Goal: Transaction & Acquisition: Purchase product/service

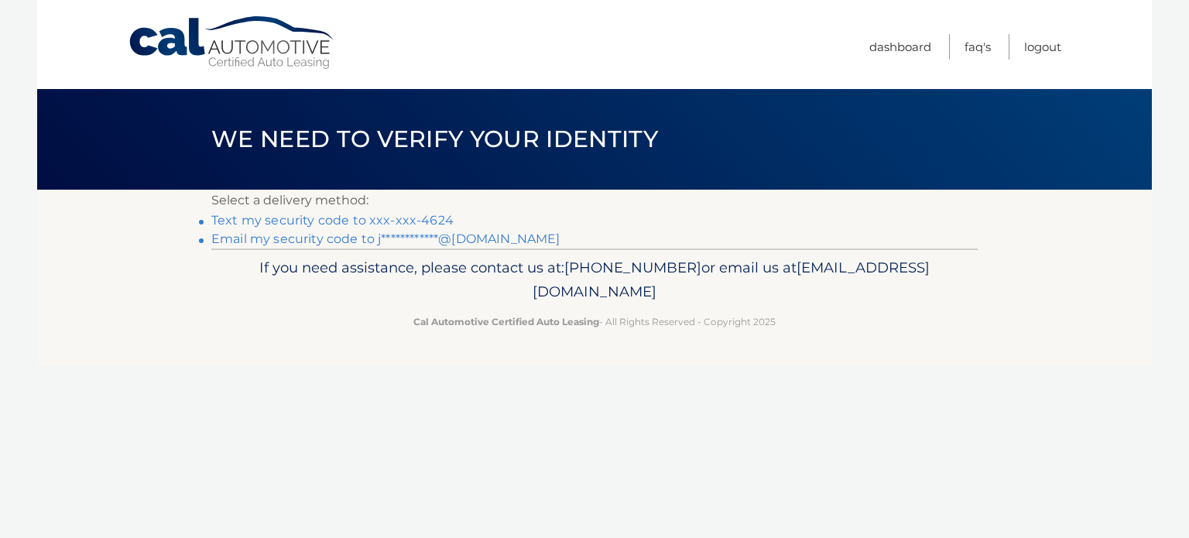
click at [341, 221] on link "Text my security code to xxx-xxx-4624" at bounding box center [332, 220] width 242 height 15
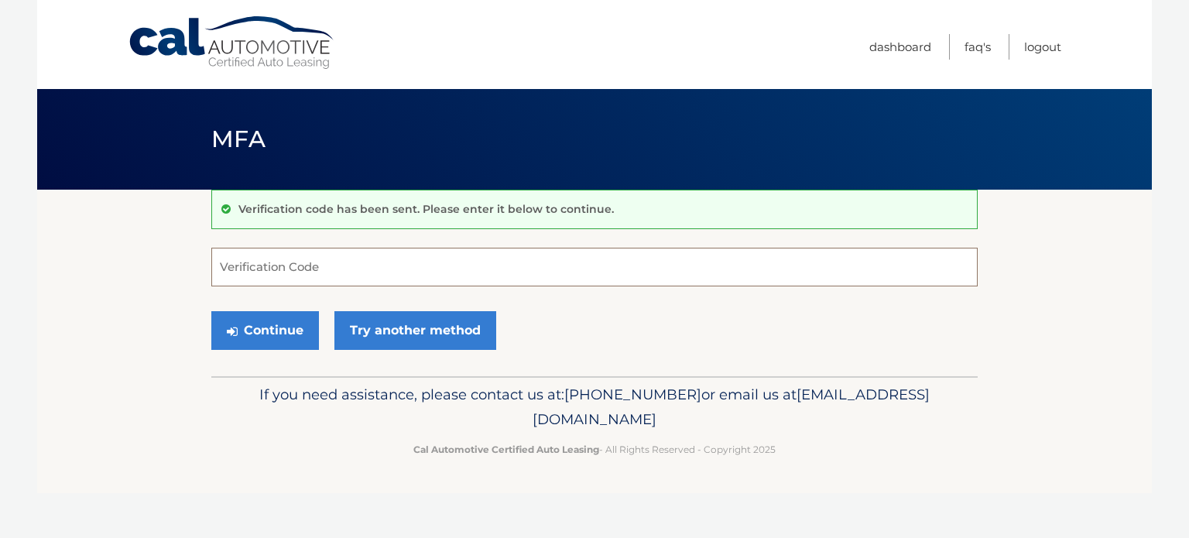
click at [362, 267] on input "Verification Code" at bounding box center [594, 267] width 766 height 39
type input "641150"
click at [285, 330] on button "Continue" at bounding box center [265, 330] width 108 height 39
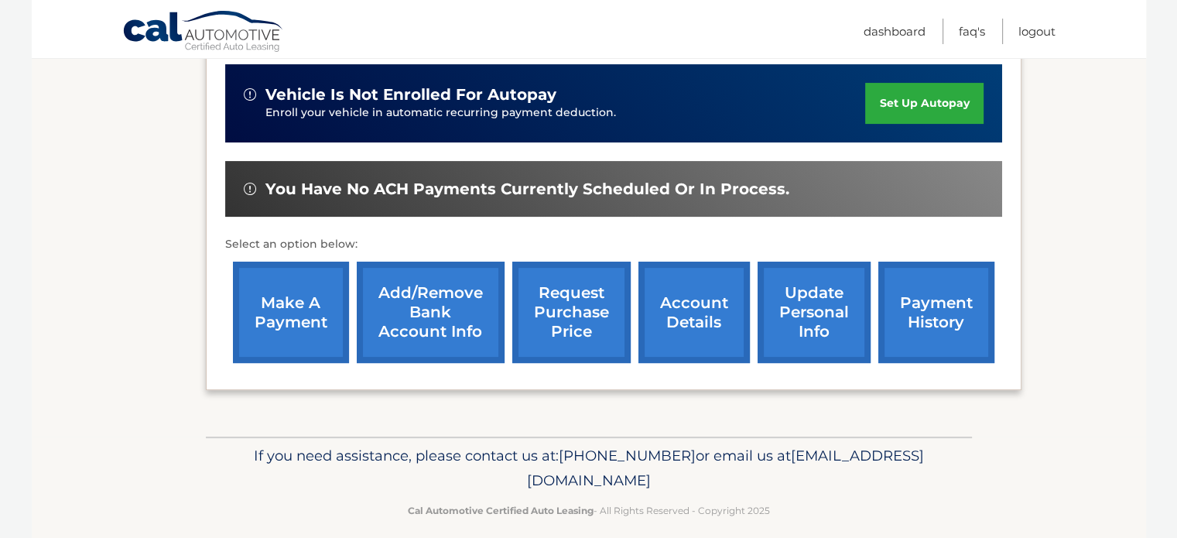
scroll to position [387, 0]
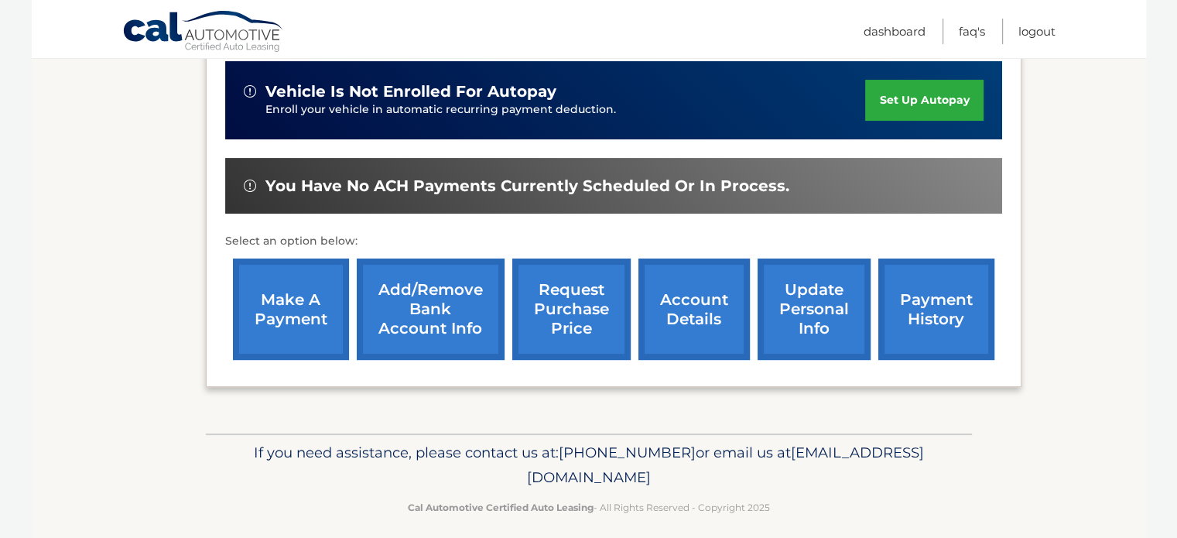
click at [300, 297] on link "make a payment" at bounding box center [291, 308] width 116 height 101
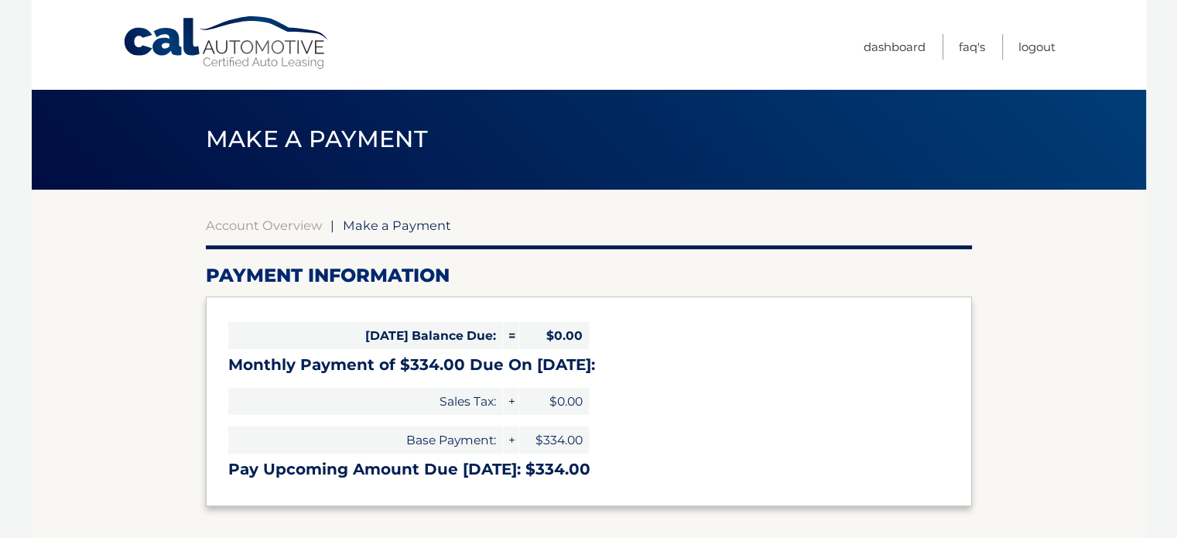
select select "MTQ1YzlmZGQtNjQ2Mi00ZmFhLWJlYjYtNjA3MWJhYTM2ZTJi"
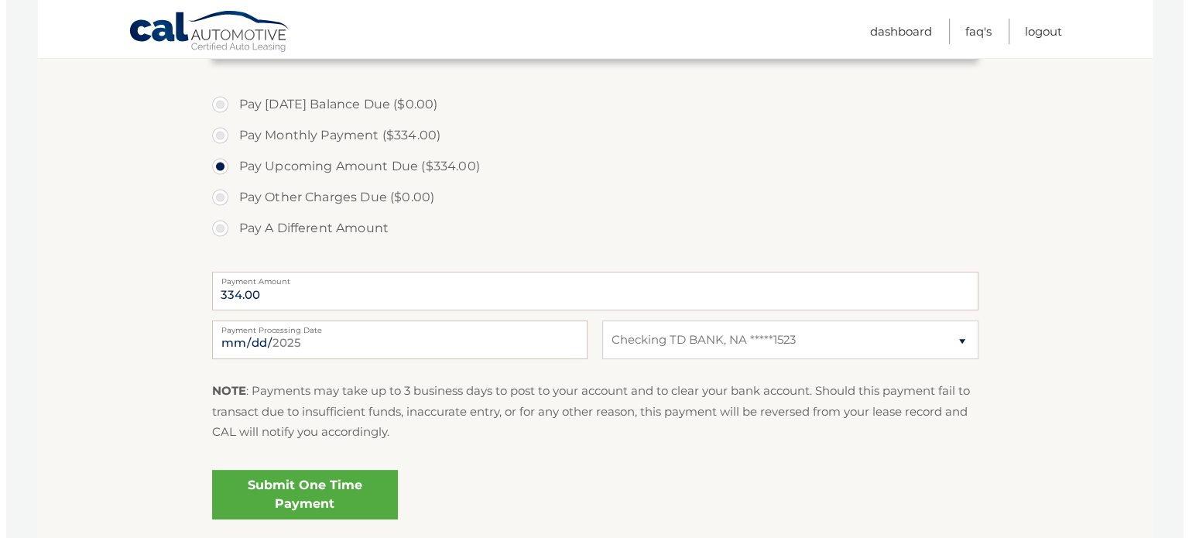
scroll to position [464, 0]
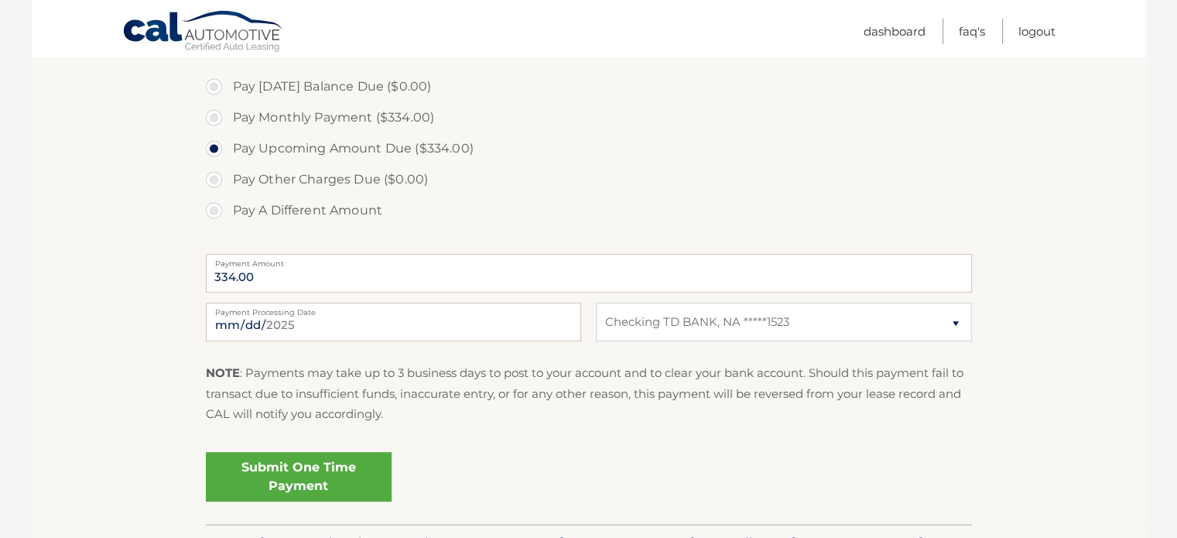
click at [310, 467] on link "Submit One Time Payment" at bounding box center [299, 477] width 186 height 50
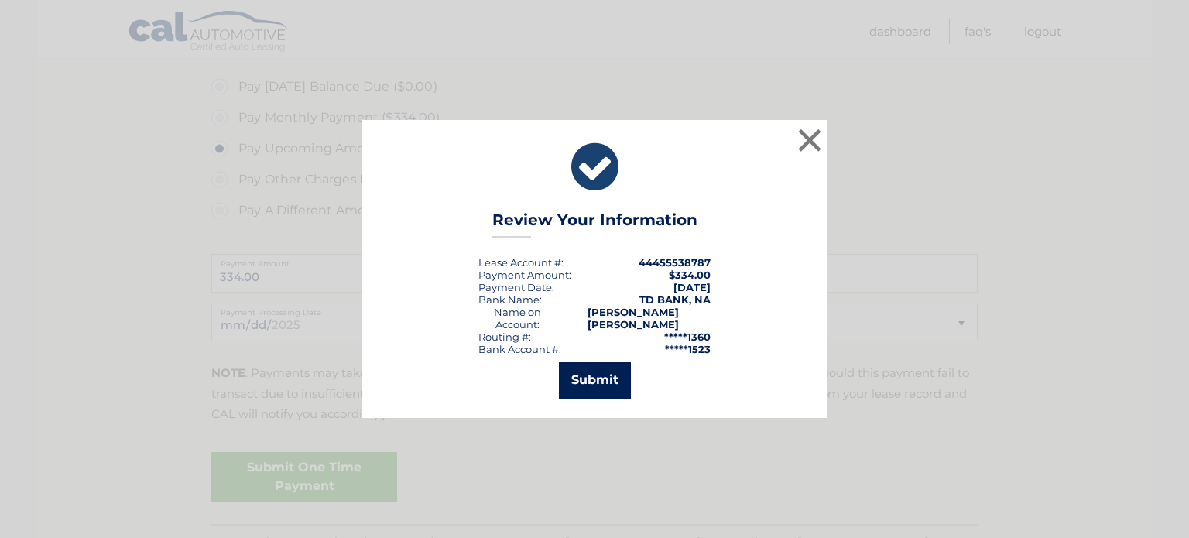
click at [598, 383] on button "Submit" at bounding box center [595, 379] width 72 height 37
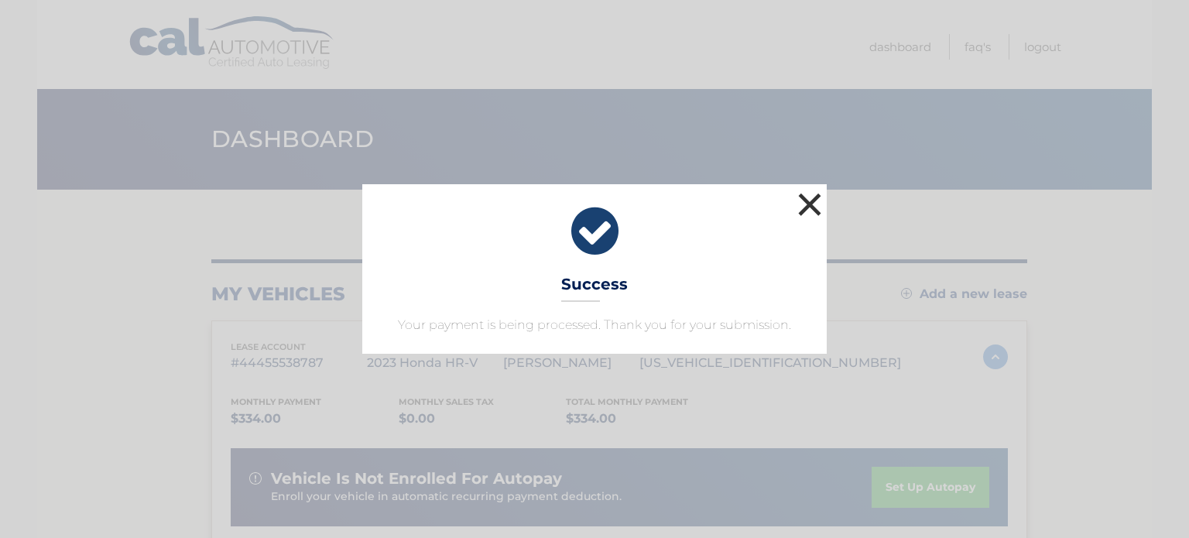
click at [812, 212] on button "×" at bounding box center [809, 204] width 31 height 31
